Goal: Information Seeking & Learning: Find specific fact

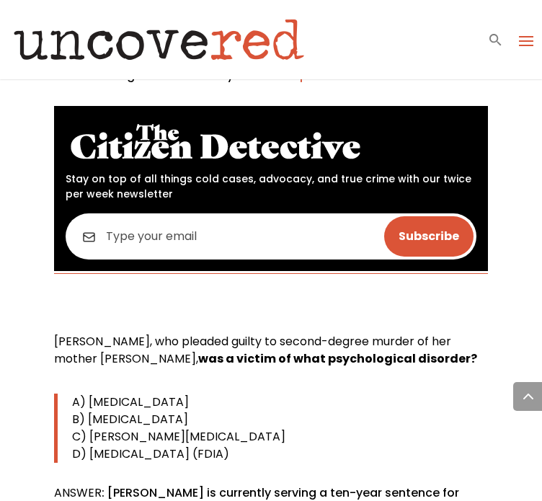
scroll to position [937, 0]
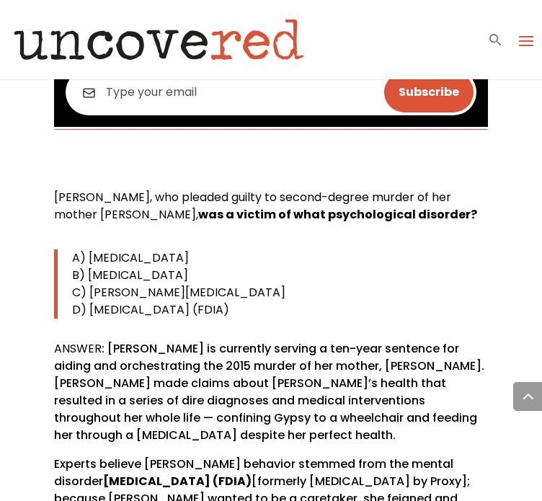
click at [207, 210] on b "was a victim of what psychological disorder?" at bounding box center [337, 214] width 279 height 17
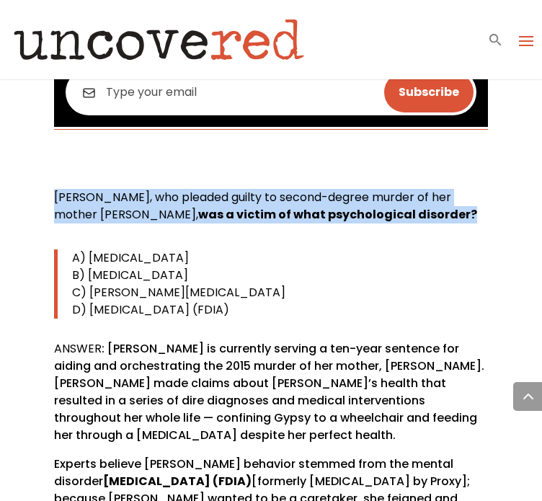
click at [207, 210] on b "was a victim of what psychological disorder?" at bounding box center [337, 214] width 279 height 17
copy div "[PERSON_NAME], who pleaded guilty to second-degree murder of her mother [PERSON…"
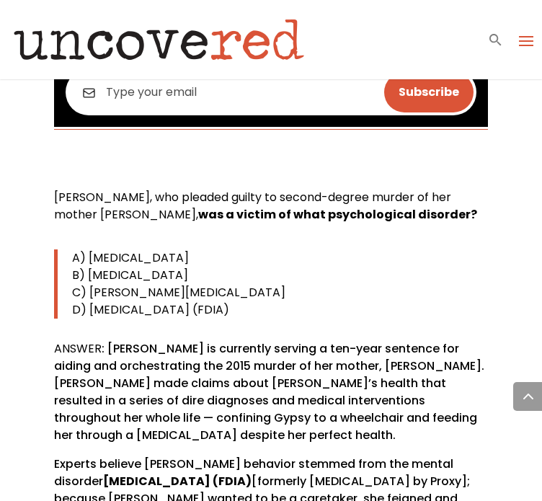
click at [97, 257] on span "A) [MEDICAL_DATA]" at bounding box center [130, 257] width 117 height 17
click at [90, 259] on span "A) [MEDICAL_DATA]" at bounding box center [130, 257] width 117 height 17
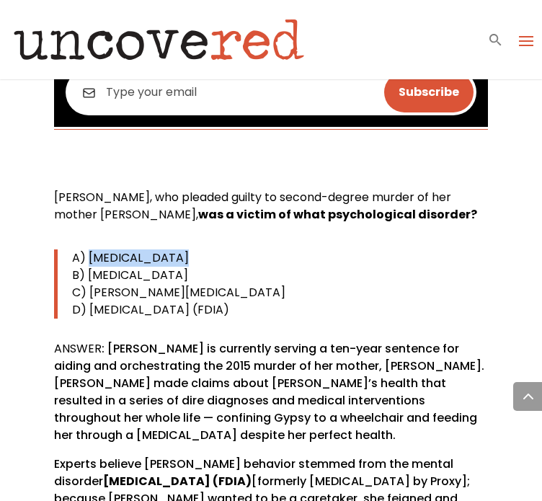
drag, startPoint x: 90, startPoint y: 259, endPoint x: 201, endPoint y: 259, distance: 111.0
click at [201, 259] on p "A) [MEDICAL_DATA]" at bounding box center [280, 257] width 416 height 17
drag, startPoint x: 89, startPoint y: 275, endPoint x: 303, endPoint y: 269, distance: 214.8
click at [303, 269] on p "B) [MEDICAL_DATA]" at bounding box center [280, 275] width 416 height 17
copy span "[MEDICAL_DATA]"
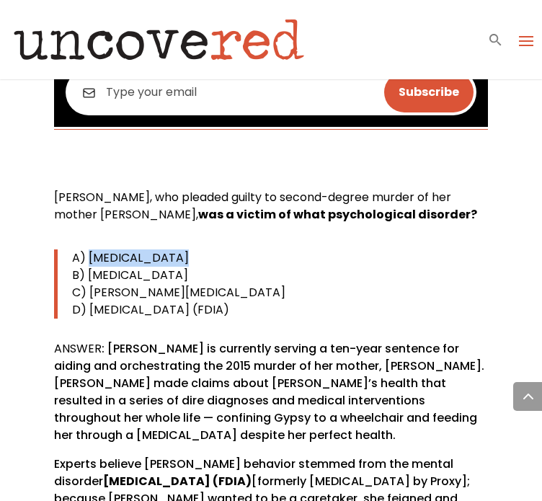
drag, startPoint x: 360, startPoint y: 307, endPoint x: 346, endPoint y: 311, distance: 14.2
click at [346, 311] on p "D) [MEDICAL_DATA] (FDIA)" at bounding box center [280, 309] width 416 height 17
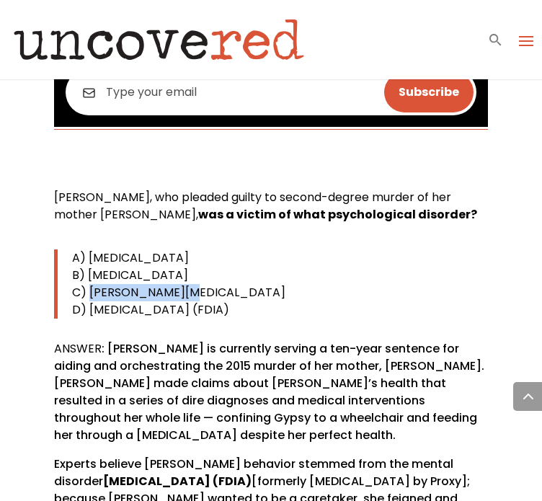
drag, startPoint x: 196, startPoint y: 288, endPoint x: 89, endPoint y: 291, distance: 106.7
click at [89, 291] on p "C) [PERSON_NAME][MEDICAL_DATA]" at bounding box center [280, 292] width 416 height 17
copy span "[PERSON_NAME][MEDICAL_DATA]"
click at [86, 311] on span "D) [MEDICAL_DATA] (FDIA)" at bounding box center [150, 309] width 157 height 17
drag, startPoint x: 86, startPoint y: 311, endPoint x: 397, endPoint y: 304, distance: 310.6
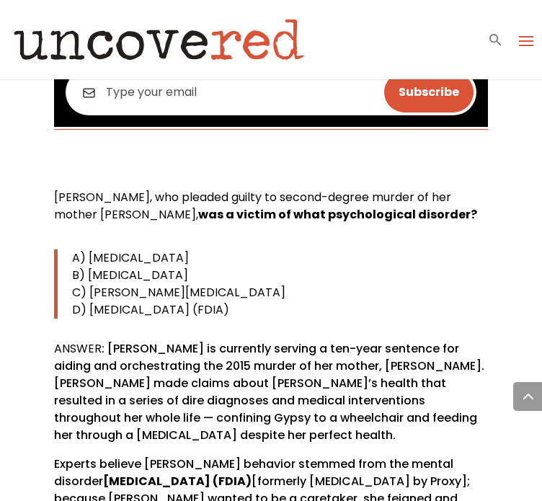
click at [397, 304] on p "D) [MEDICAL_DATA] (FDIA)" at bounding box center [280, 309] width 416 height 17
copy span "[MEDICAL_DATA] (FDIA)"
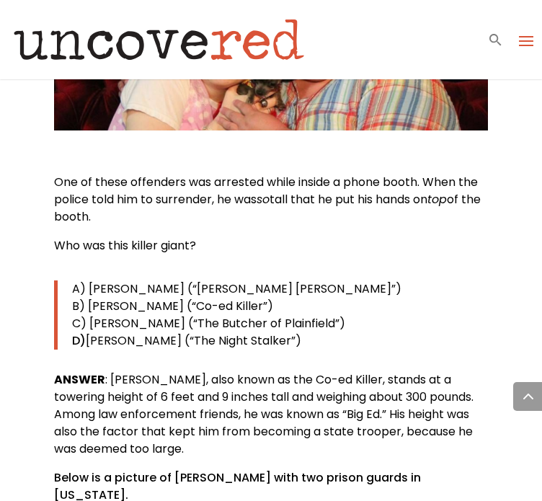
scroll to position [1657, 0]
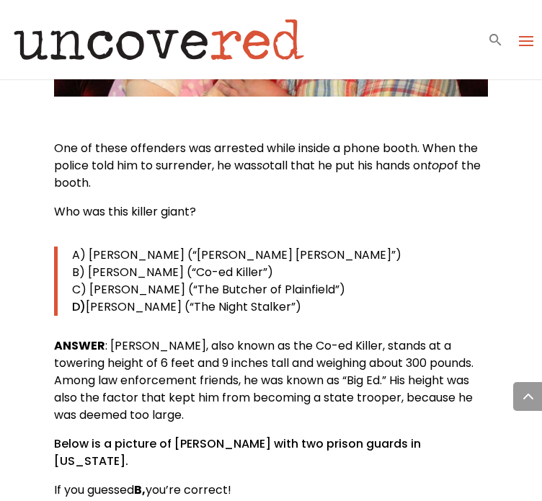
drag, startPoint x: 118, startPoint y: 182, endPoint x: 49, endPoint y: 154, distance: 74.4
copy p "One of these offenders was arrested while inside a phone booth. When the police…"
click at [152, 259] on span "A) [PERSON_NAME] (“[PERSON_NAME] [PERSON_NAME]”)" at bounding box center [236, 254] width 329 height 17
click at [244, 267] on p "B) [PERSON_NAME] (“Co-ed Killer”)" at bounding box center [280, 272] width 416 height 17
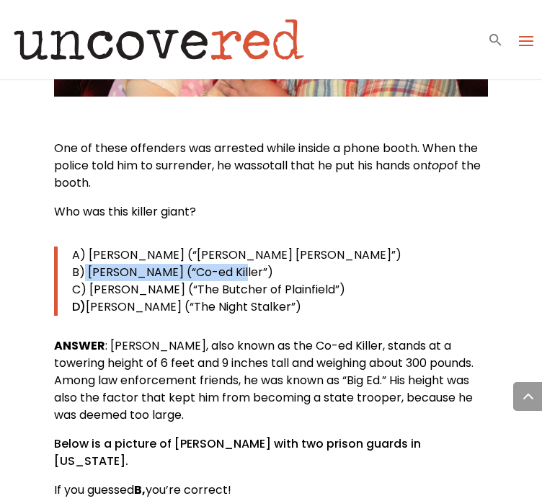
drag, startPoint x: 236, startPoint y: 273, endPoint x: 82, endPoint y: 278, distance: 153.6
click at [82, 278] on span "B) [PERSON_NAME] (“Co-ed Killer”)" at bounding box center [172, 272] width 201 height 17
click at [249, 267] on p "B) [PERSON_NAME] (“Co-ed Killer”)" at bounding box center [280, 272] width 416 height 17
drag, startPoint x: 236, startPoint y: 272, endPoint x: 187, endPoint y: 272, distance: 49.0
click at [187, 272] on span "B) [PERSON_NAME] (“Co-ed Killer”)" at bounding box center [172, 272] width 201 height 17
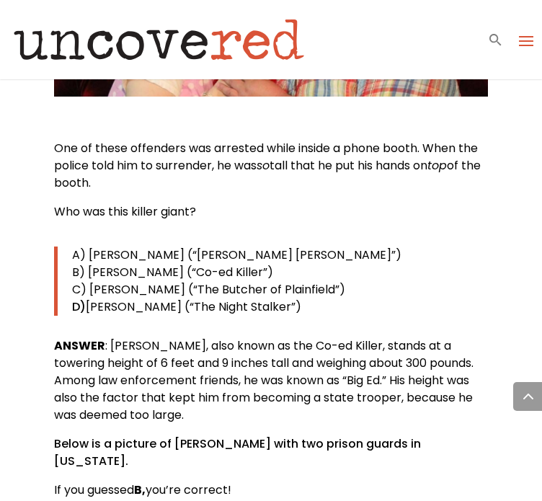
drag, startPoint x: 280, startPoint y: 270, endPoint x: 257, endPoint y: 272, distance: 23.1
click at [274, 270] on p "B) [PERSON_NAME] (“Co-ed Killer”)" at bounding box center [280, 272] width 416 height 17
drag, startPoint x: 244, startPoint y: 272, endPoint x: 89, endPoint y: 276, distance: 154.3
click at [89, 276] on p "B) [PERSON_NAME] (“Co-ed Killer”)" at bounding box center [280, 272] width 416 height 17
copy span "[PERSON_NAME] (“Co-ed Killer”)"
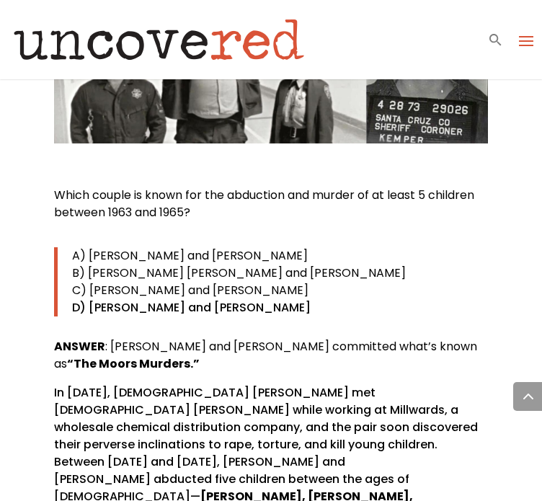
scroll to position [2162, 0]
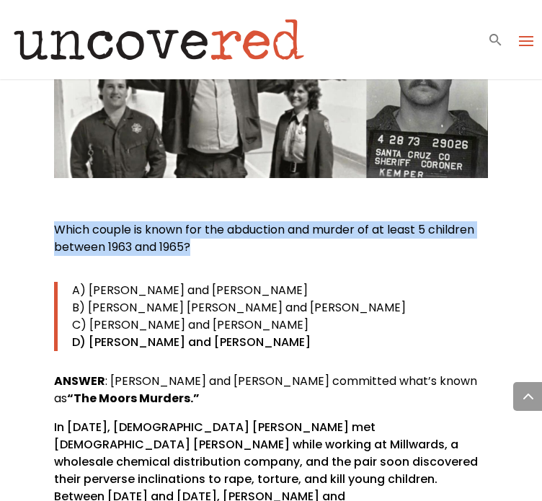
drag, startPoint x: 195, startPoint y: 226, endPoint x: 44, endPoint y: 208, distance: 151.8
copy span "Which couple is known for the abduction and murder of at least 5 children betwe…"
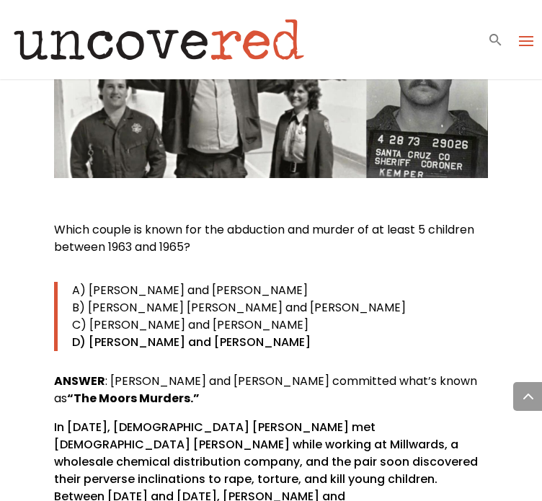
click at [128, 373] on span "ANSWER : [PERSON_NAME] and [PERSON_NAME] committed what’s known as" at bounding box center [265, 390] width 423 height 34
click at [153, 380] on p "ANSWER : [PERSON_NAME] and [PERSON_NAME] committed what’s known as “The Moors M…" at bounding box center [271, 396] width 434 height 46
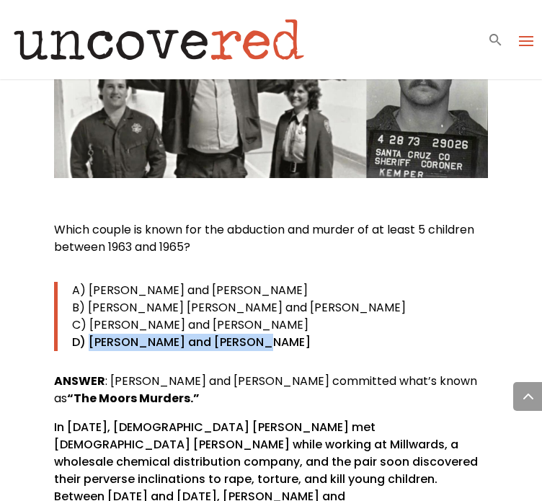
drag, startPoint x: 262, startPoint y: 324, endPoint x: 89, endPoint y: 328, distance: 172.3
click at [89, 334] on p "D) [PERSON_NAME] and [PERSON_NAME]" at bounding box center [280, 342] width 416 height 17
copy p "[PERSON_NAME] and [PERSON_NAME]"
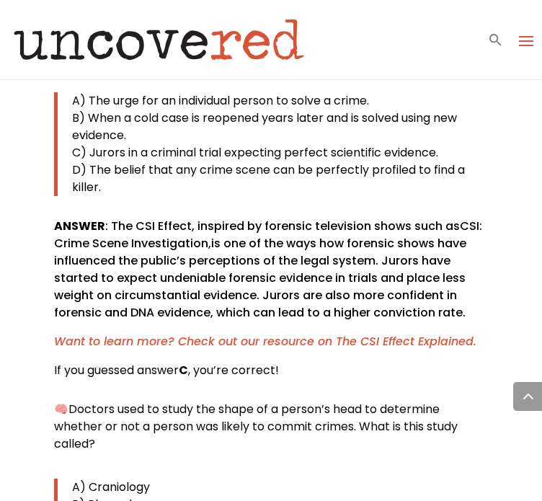
scroll to position [5116, 0]
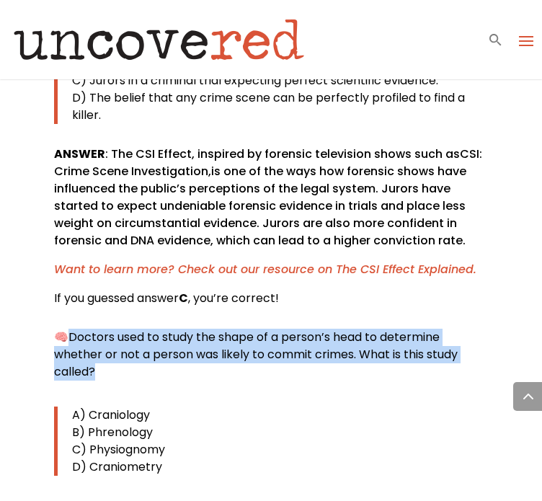
drag, startPoint x: 104, startPoint y: 253, endPoint x: 73, endPoint y: 215, distance: 48.2
click at [73, 329] on p "🧠 Doctors used to study the shape of a person’s head to determine whether or no…" at bounding box center [271, 360] width 434 height 63
copy span "Doctors used to study the shape of a person’s head to determine whether or not …"
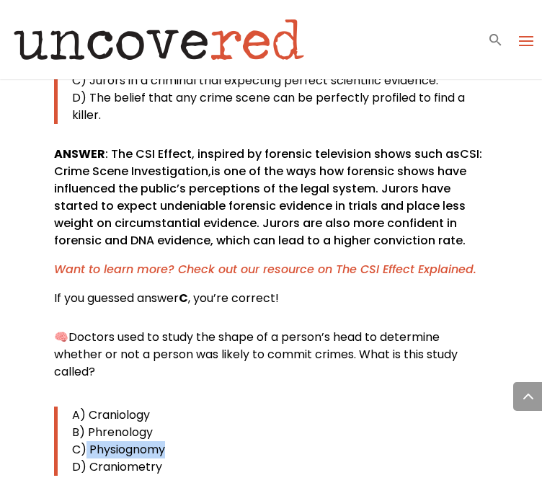
drag, startPoint x: 159, startPoint y: 329, endPoint x: 87, endPoint y: 326, distance: 71.4
click at [87, 441] on span "C) Physiognomy" at bounding box center [118, 449] width 93 height 17
copy span "Physiognomy"
click at [167, 458] on p "D) Craniometry" at bounding box center [280, 466] width 416 height 17
drag, startPoint x: 167, startPoint y: 350, endPoint x: 92, endPoint y: 342, distance: 76.1
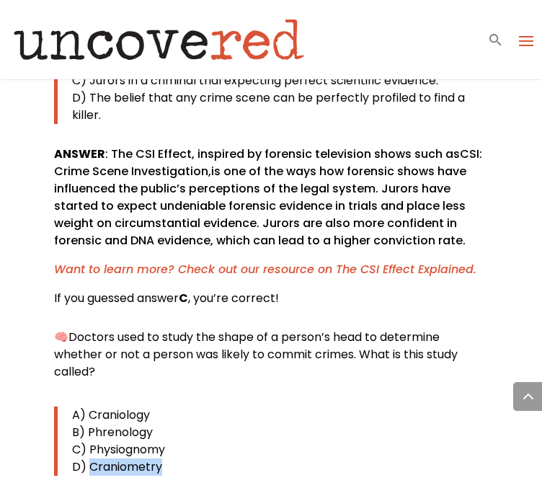
click at [92, 458] on p "D) Craniometry" at bounding box center [280, 466] width 416 height 17
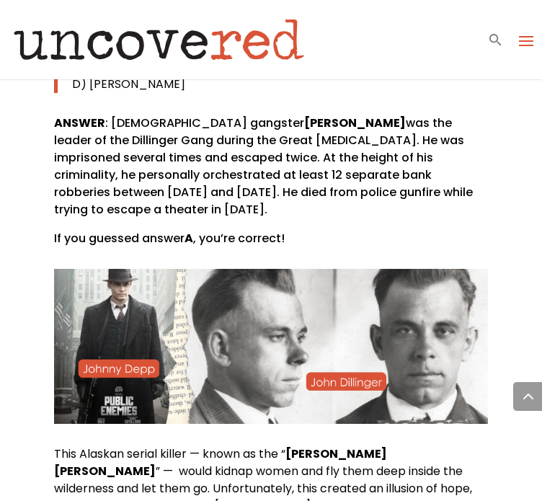
scroll to position [7422, 0]
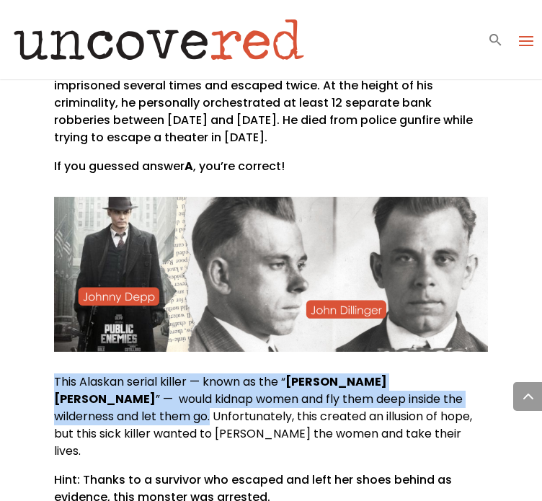
drag, startPoint x: 442, startPoint y: 257, endPoint x: 50, endPoint y: 249, distance: 391.4
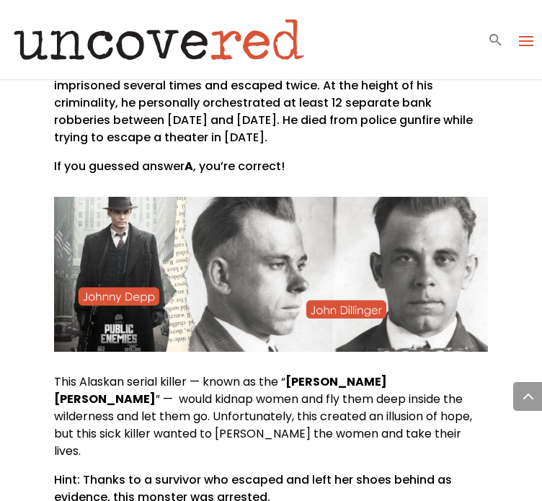
drag, startPoint x: 169, startPoint y: 400, endPoint x: 86, endPoint y: 400, distance: 82.9
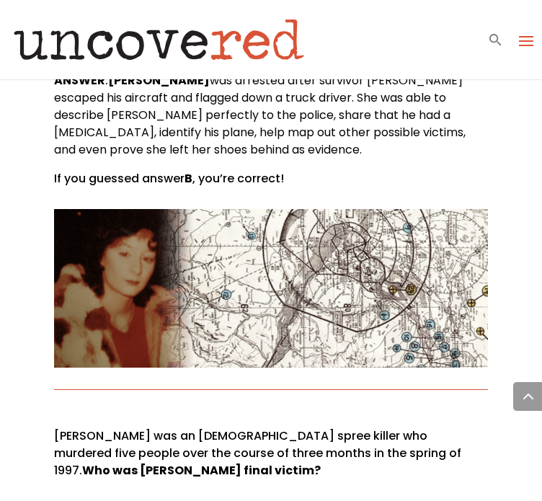
scroll to position [7998, 0]
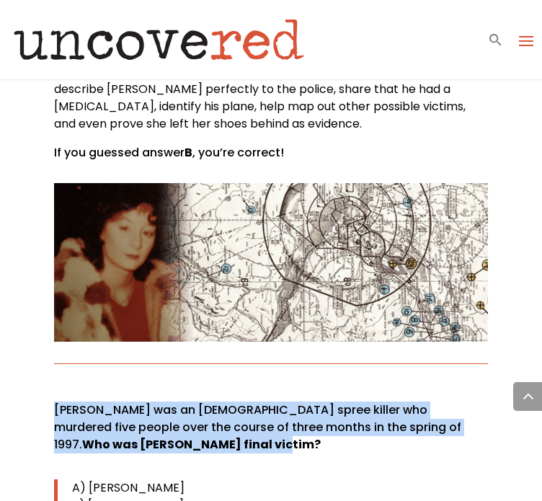
drag, startPoint x: 133, startPoint y: 288, endPoint x: 35, endPoint y: 233, distance: 111.9
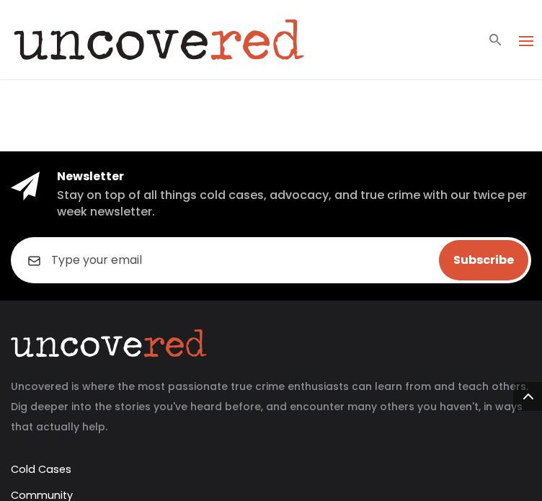
scroll to position [10881, 0]
